Goal: Task Accomplishment & Management: Manage account settings

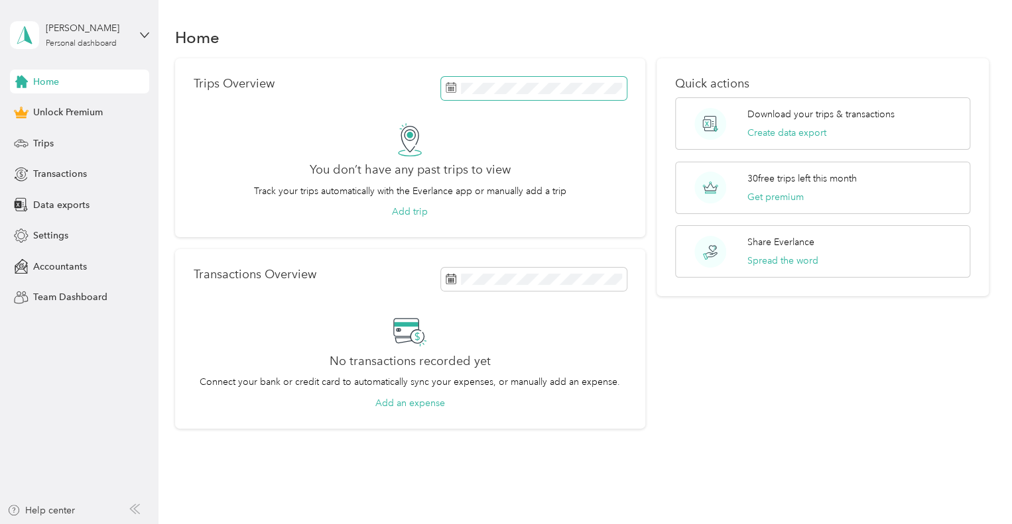
click at [445, 72] on div "Trips Overview You don’t have any past trips to view Track your trips automatic…" at bounding box center [410, 148] width 470 height 180
click at [569, 351] on div "No transactions recorded yet Connect your bank or credit card to automatically …" at bounding box center [410, 362] width 433 height 96
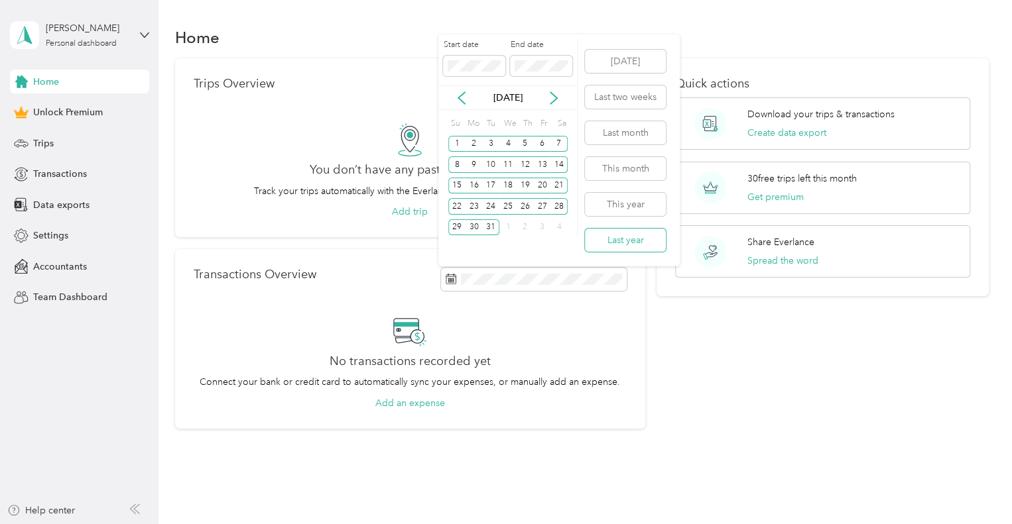
click at [634, 235] on button "Last year" at bounding box center [625, 240] width 81 height 23
